Goal: Task Accomplishment & Management: Manage account settings

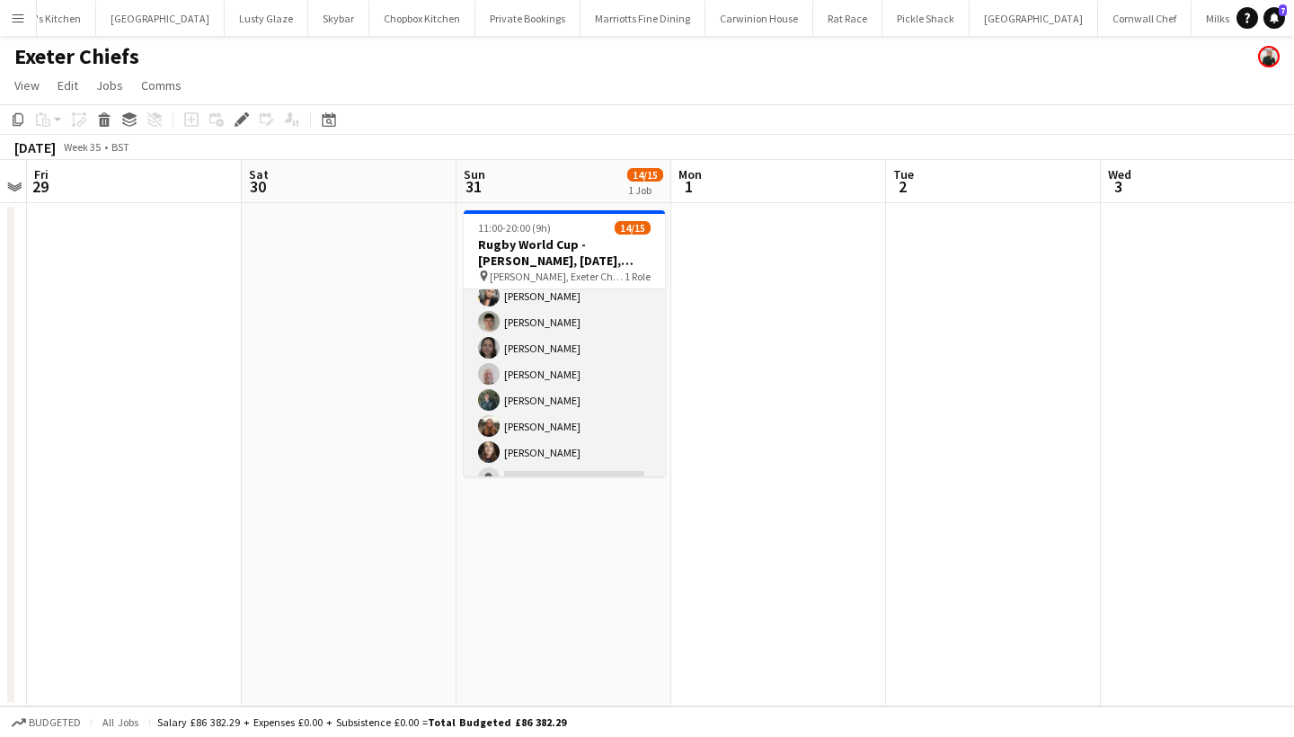
scroll to position [228, 0]
click at [542, 411] on app-card-role "Bar & Catering (Bar Tender) 14/15 11:00-20:00 (9h) [PERSON_NAME] [PERSON_NAME] …" at bounding box center [564, 276] width 201 height 431
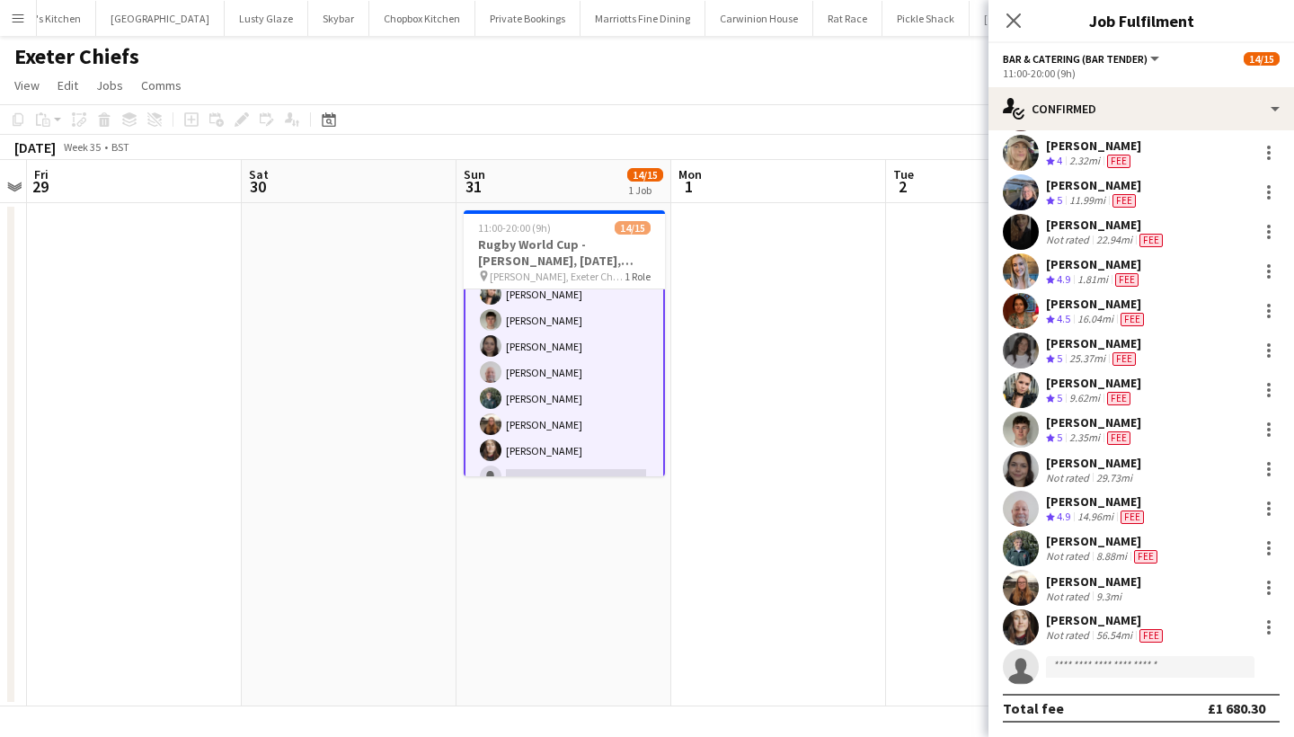
scroll to position [86, 0]
click at [1069, 623] on div "[PERSON_NAME]" at bounding box center [1106, 620] width 120 height 16
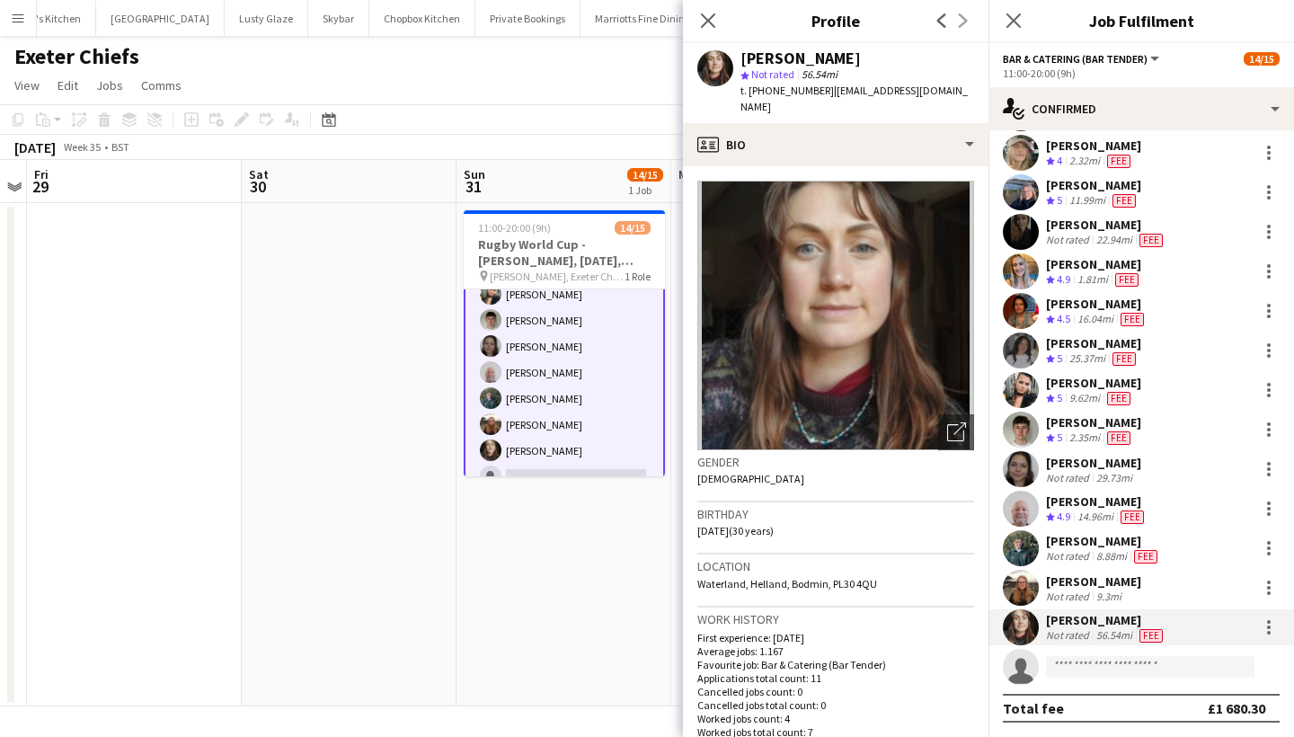
drag, startPoint x: 972, startPoint y: 87, endPoint x: 824, endPoint y: 93, distance: 147.6
click at [824, 93] on div "[PERSON_NAME] star Not rated 56.54mi t. [PHONE_NUMBER] | [EMAIL_ADDRESS][DOMAIN…" at bounding box center [836, 83] width 306 height 80
copy span "[EMAIL_ADDRESS][DOMAIN_NAME]"
drag, startPoint x: 816, startPoint y: 89, endPoint x: 775, endPoint y: 90, distance: 41.4
click at [775, 90] on span "t. [PHONE_NUMBER]" at bounding box center [787, 90] width 93 height 13
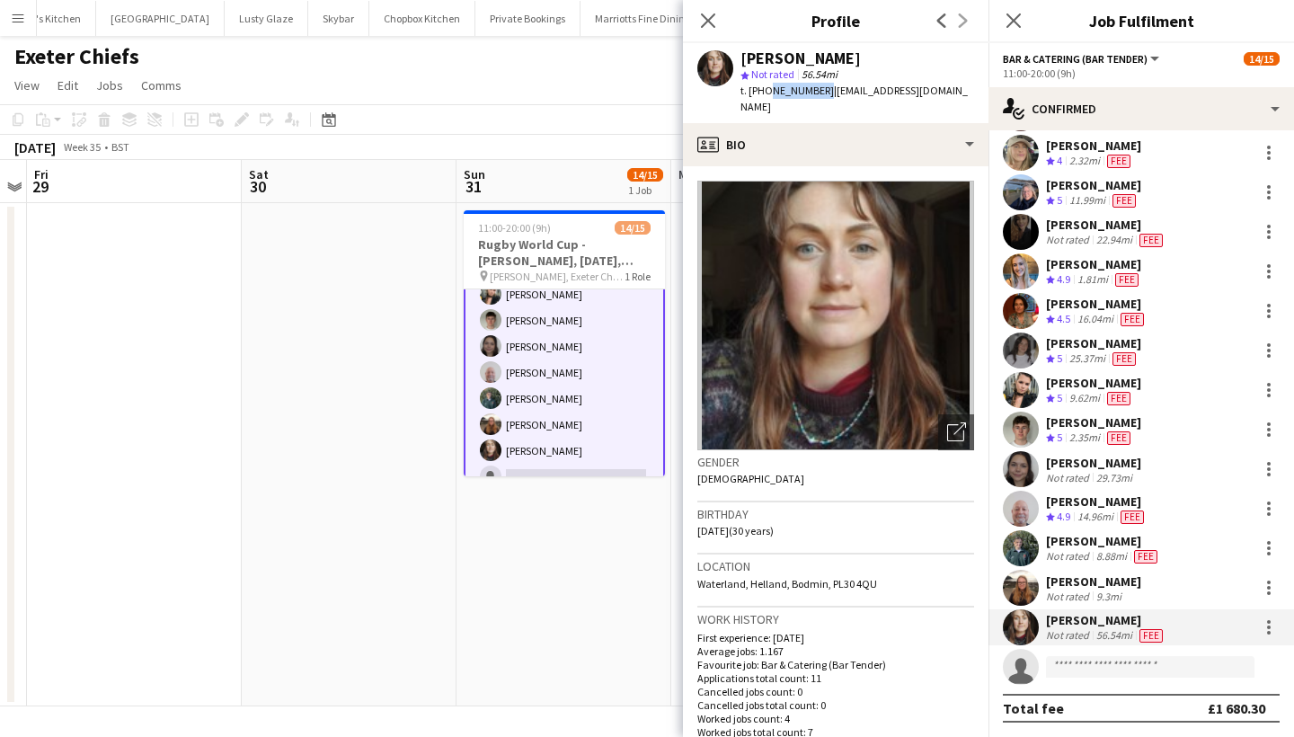
drag, startPoint x: 819, startPoint y: 90, endPoint x: 765, endPoint y: 92, distance: 54.0
click at [765, 92] on span "t. [PHONE_NUMBER]" at bounding box center [787, 90] width 93 height 13
copy span "7788966146"
drag, startPoint x: 698, startPoint y: 565, endPoint x: 745, endPoint y: 566, distance: 47.7
click at [745, 577] on span "Waterland, Helland, Bodmin, PL30 4QU" at bounding box center [788, 583] width 180 height 13
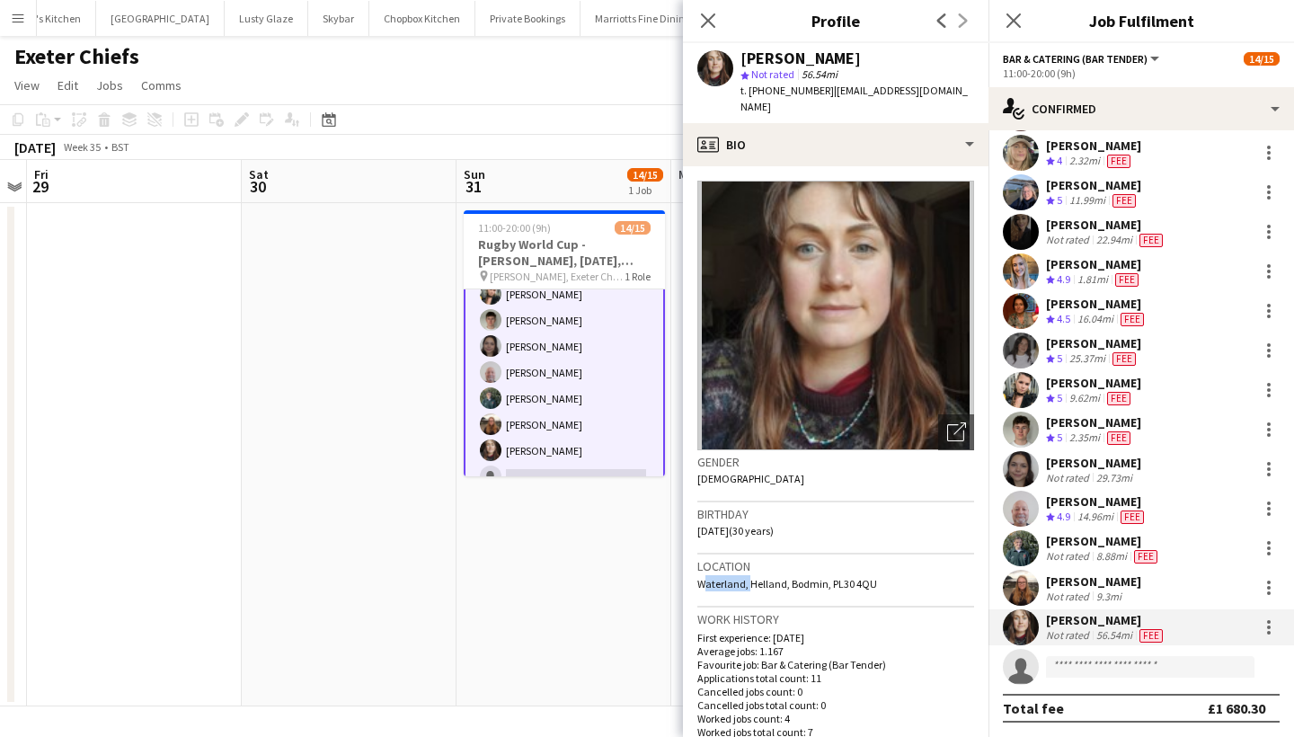
copy span "Waterland,"
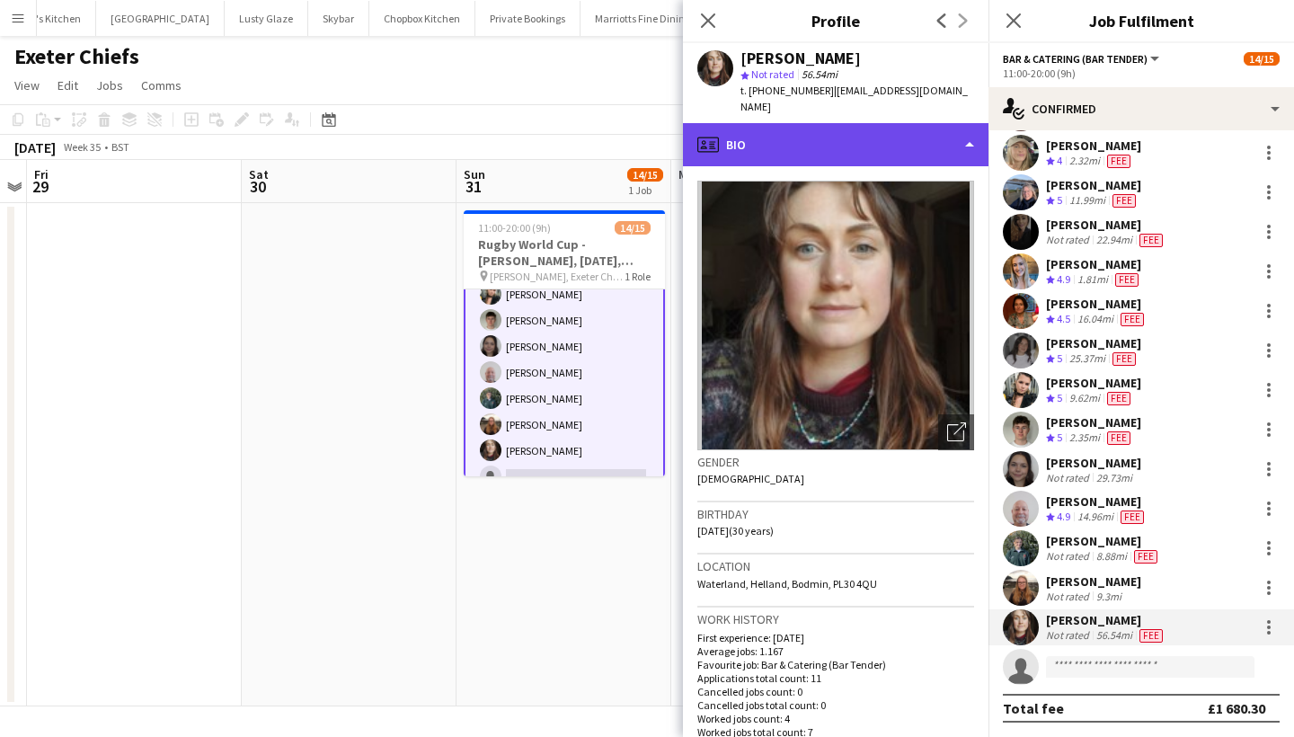
click at [830, 133] on div "profile Bio" at bounding box center [836, 144] width 306 height 43
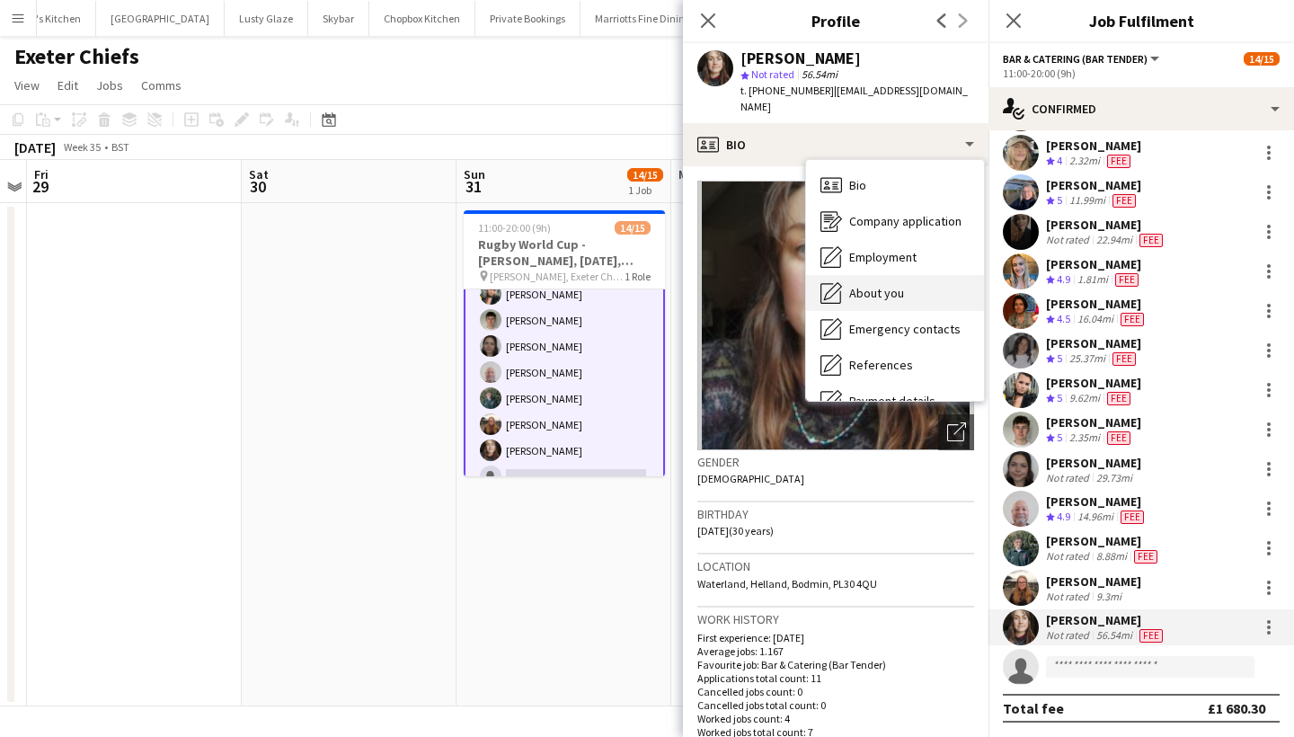
click at [882, 275] on div "About you About you" at bounding box center [895, 293] width 178 height 36
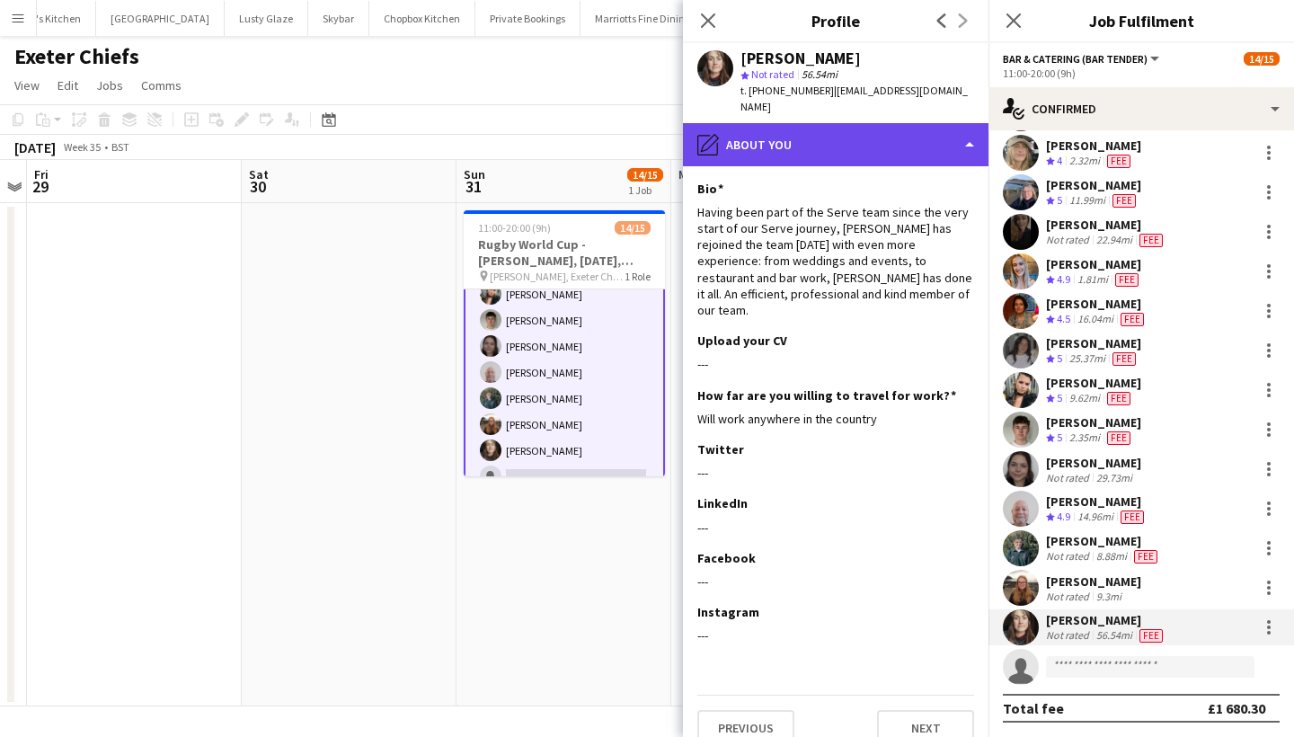
click at [837, 125] on div "pencil4 About you" at bounding box center [836, 144] width 306 height 43
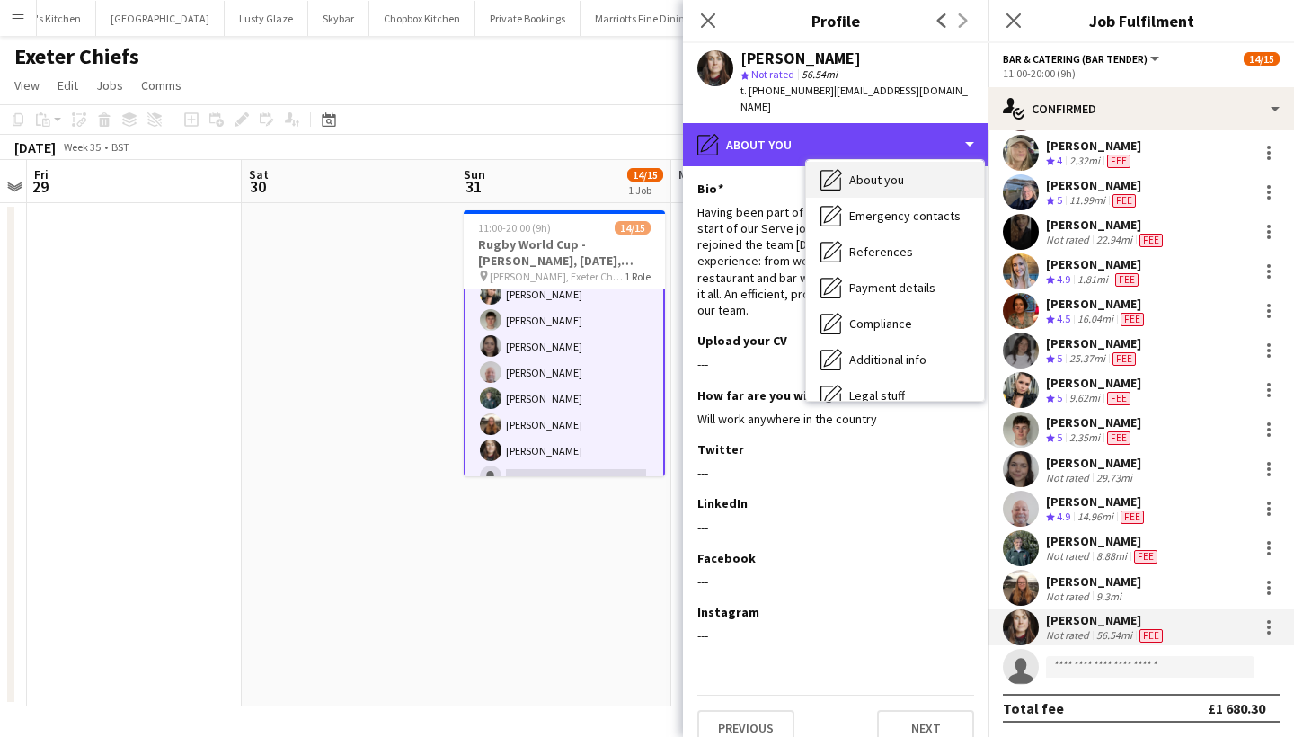
scroll to position [115, 0]
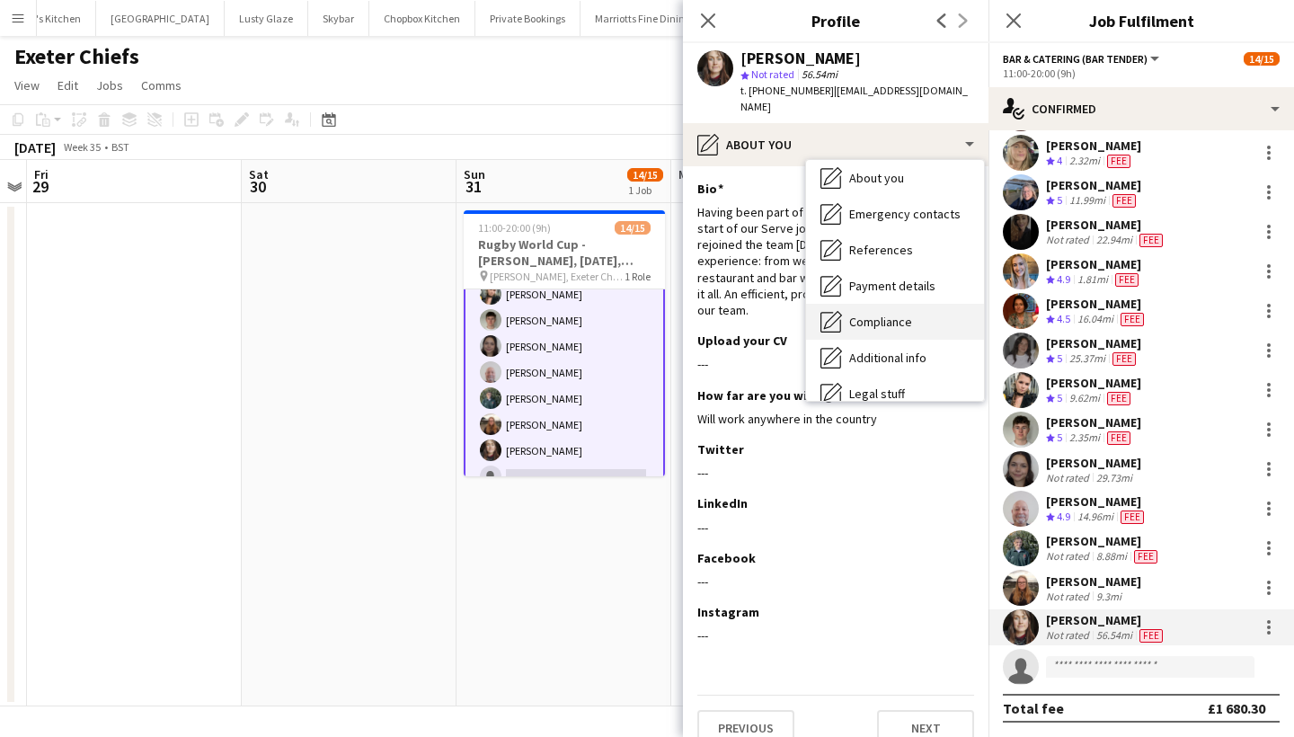
click at [864, 317] on div "Compliance Compliance" at bounding box center [895, 322] width 178 height 36
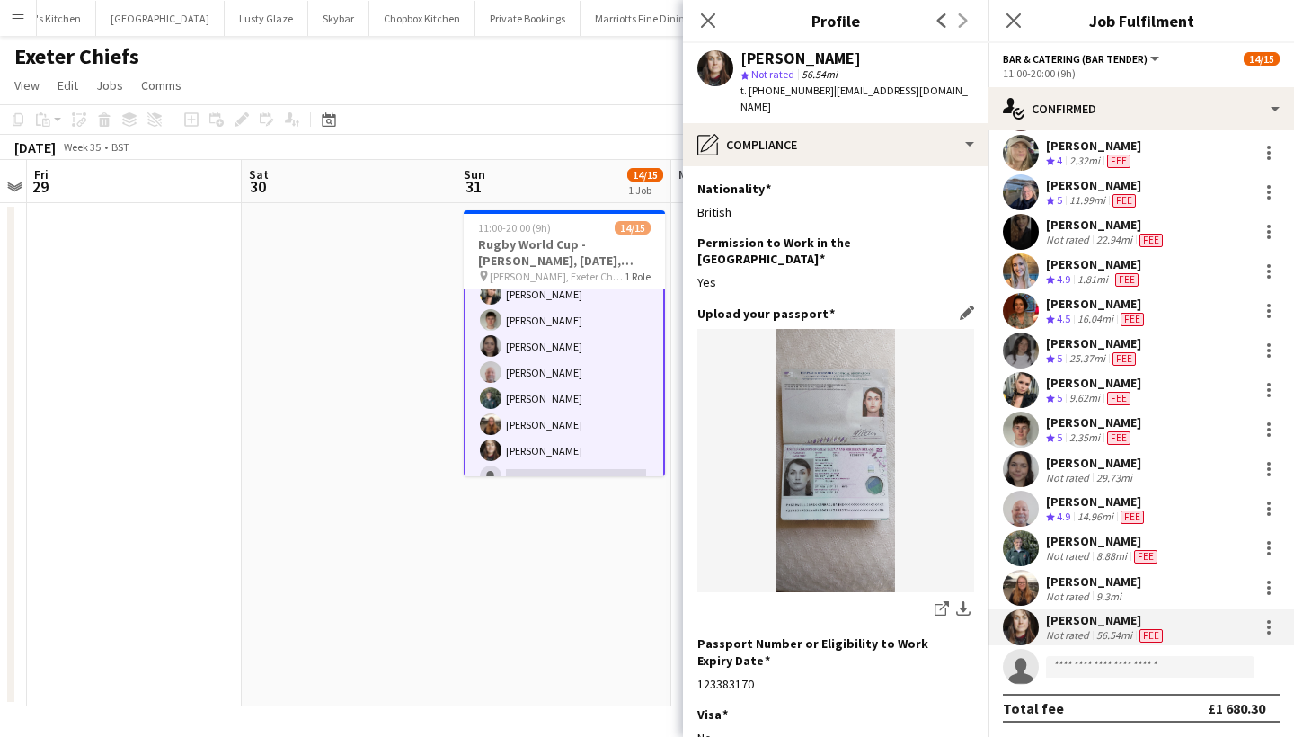
click at [815, 505] on img at bounding box center [836, 460] width 277 height 263
click at [966, 601] on app-icon "download-bottom" at bounding box center [963, 609] width 14 height 17
drag, startPoint x: 760, startPoint y: 657, endPoint x: 689, endPoint y: 650, distance: 70.5
click at [689, 650] on app-section-data-types "Nationality Edit this field British Permission to Work in the [GEOGRAPHIC_DATA]…" at bounding box center [836, 451] width 306 height 571
copy div "123383170"
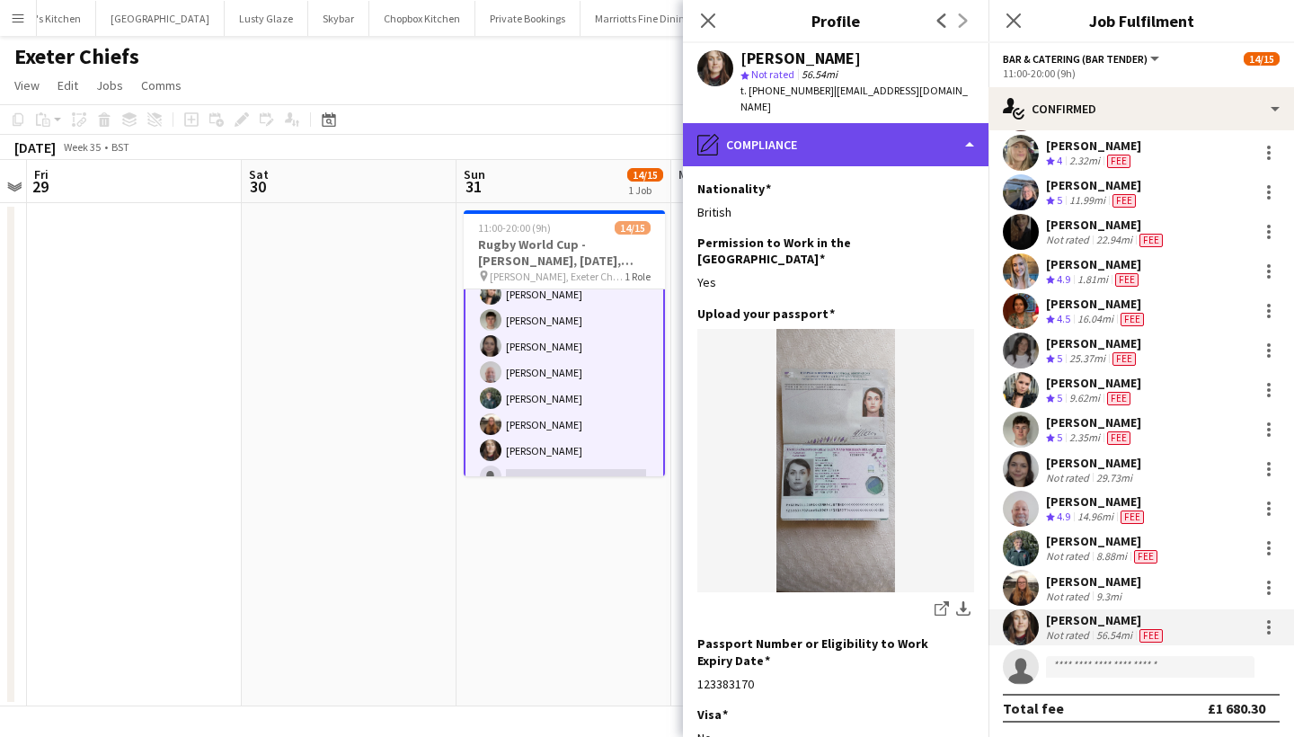
click at [811, 123] on div "pencil4 Compliance" at bounding box center [836, 144] width 306 height 43
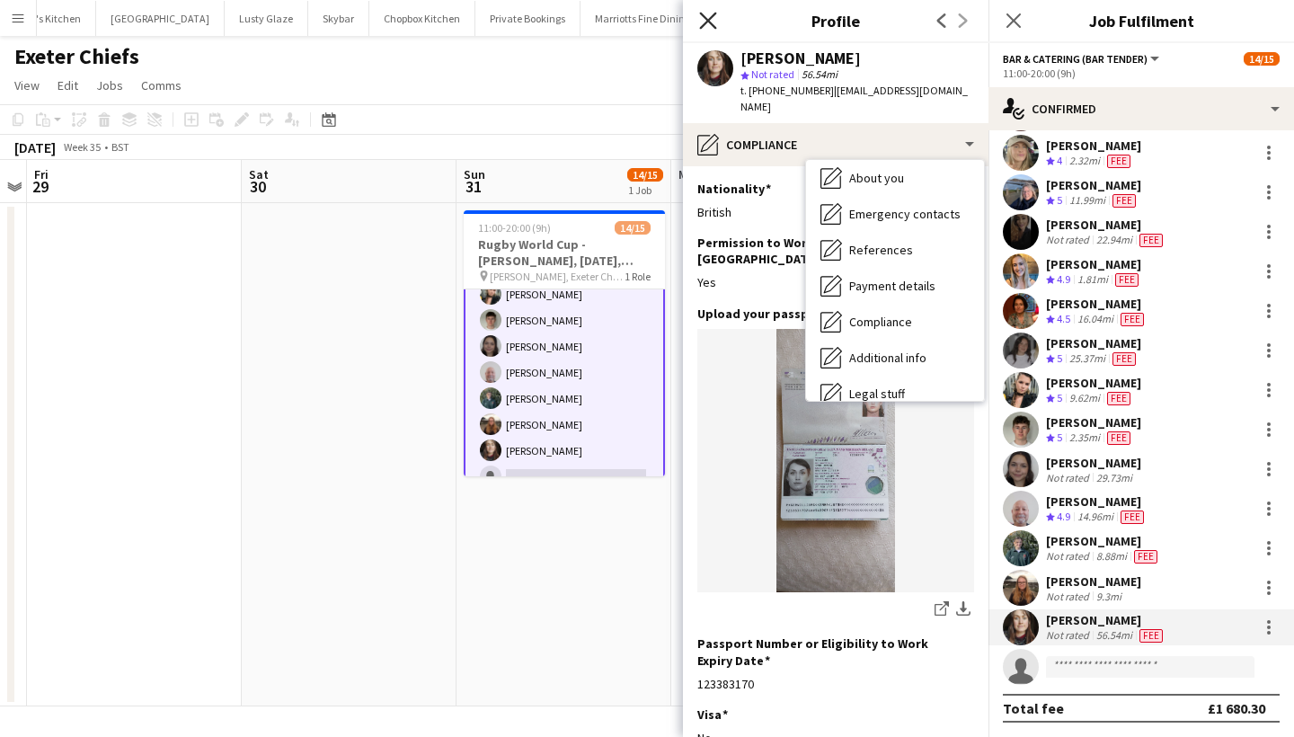
click at [710, 25] on icon "Close pop-in" at bounding box center [707, 20] width 17 height 17
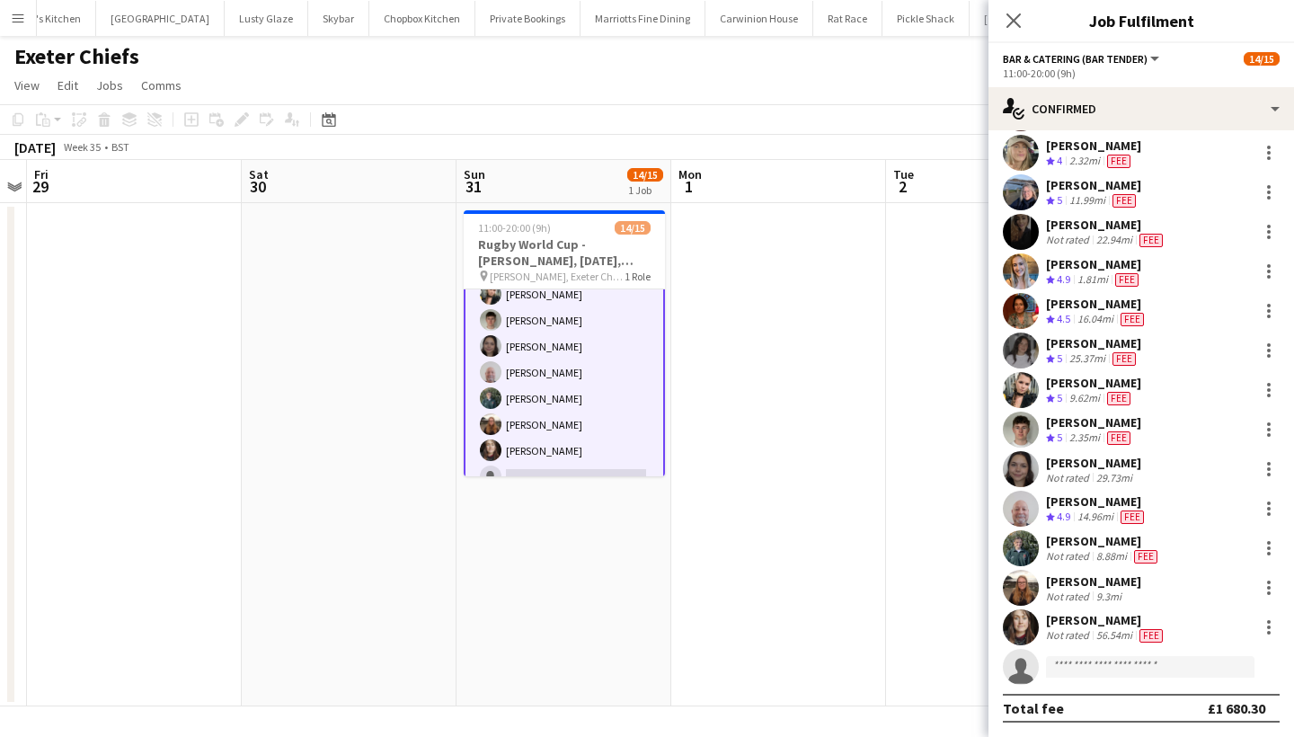
click at [1022, 486] on app-user-avatar at bounding box center [1021, 469] width 36 height 36
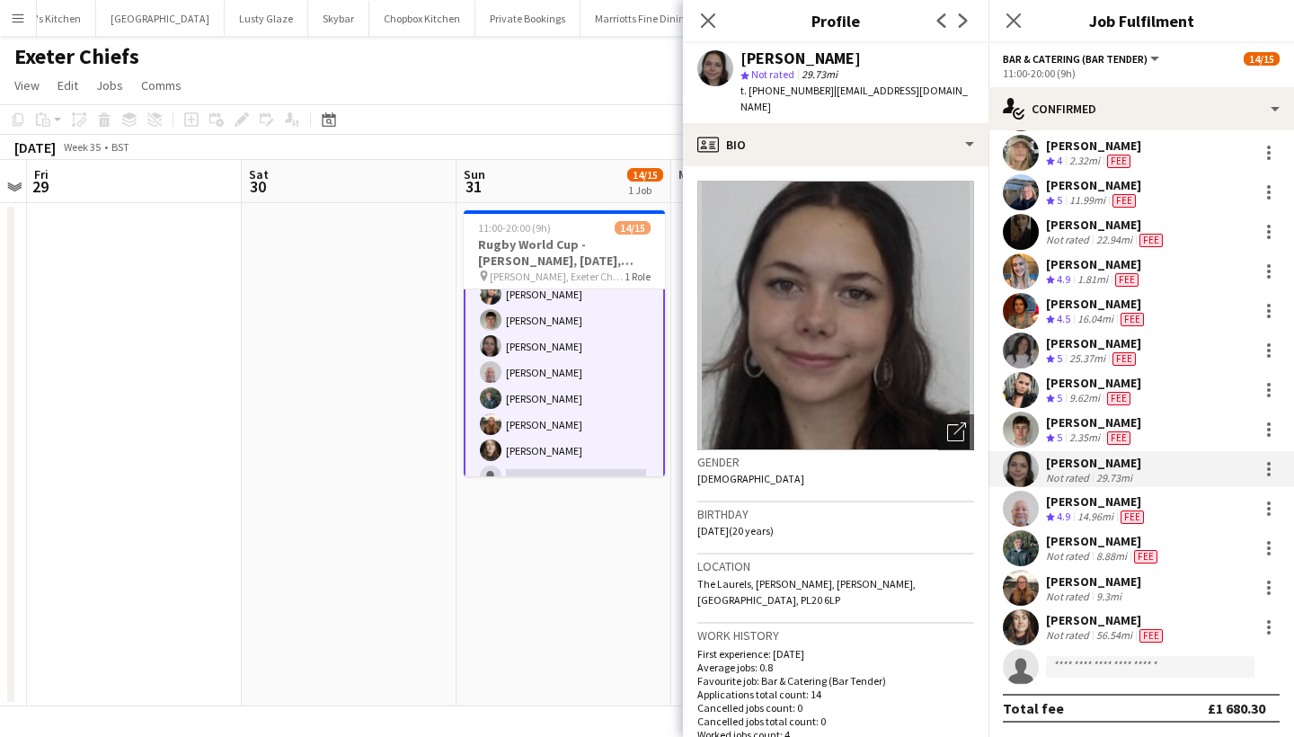
click at [925, 287] on img at bounding box center [836, 316] width 277 height 270
click at [929, 326] on img at bounding box center [836, 316] width 277 height 270
click at [965, 506] on h3 "Birthday" at bounding box center [836, 514] width 277 height 16
click at [953, 422] on icon "Open photos pop-in" at bounding box center [956, 431] width 19 height 19
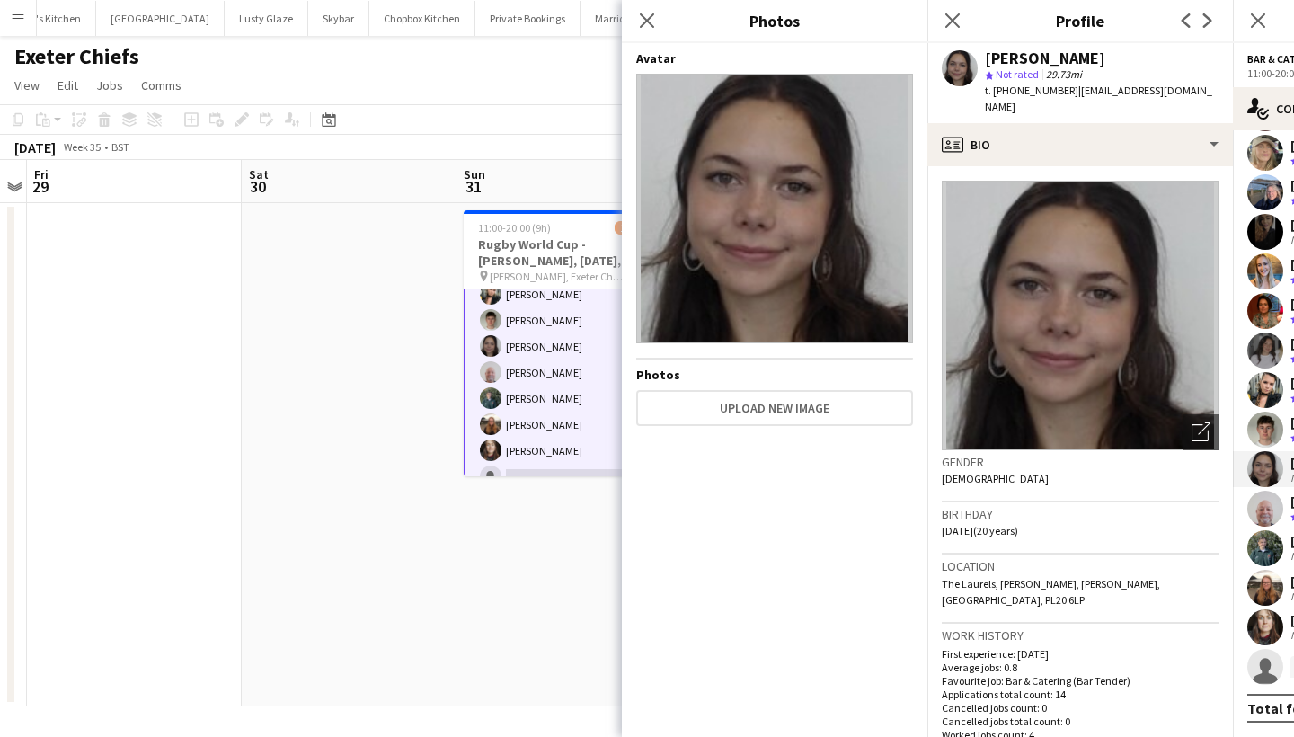
click at [733, 197] on img at bounding box center [774, 209] width 277 height 270
click at [1276, 584] on app-user-avatar at bounding box center [1266, 588] width 36 height 36
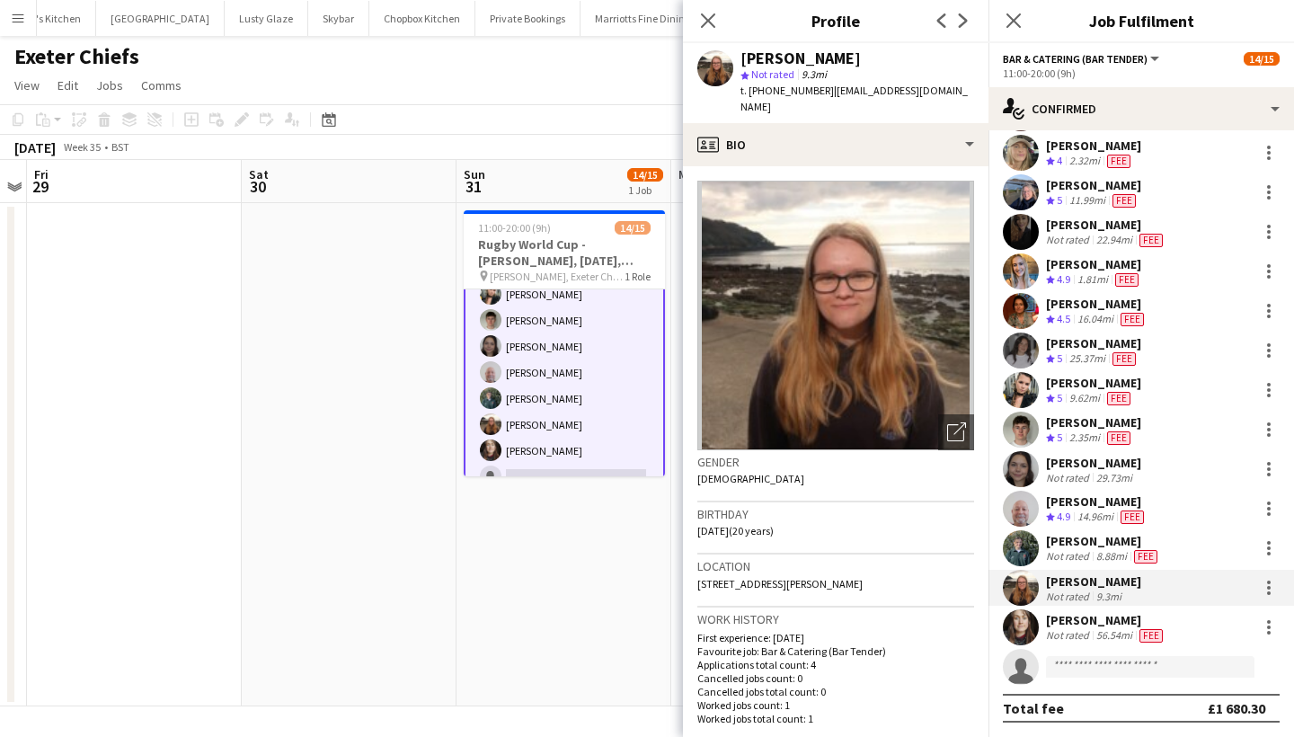
click at [939, 298] on img at bounding box center [836, 316] width 277 height 270
click at [1012, 21] on icon "Close pop-in" at bounding box center [1013, 20] width 17 height 17
